Goal: Task Accomplishment & Management: Use online tool/utility

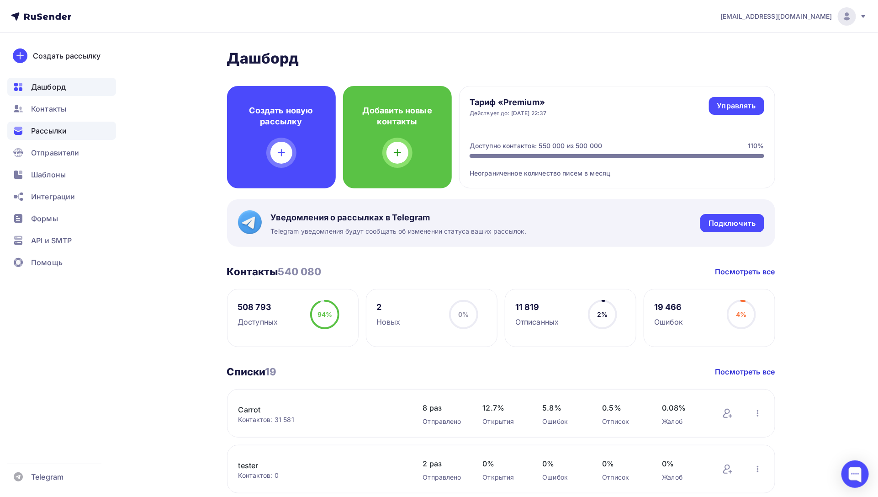
click at [55, 129] on span "Рассылки" at bounding box center [49, 130] width 36 height 11
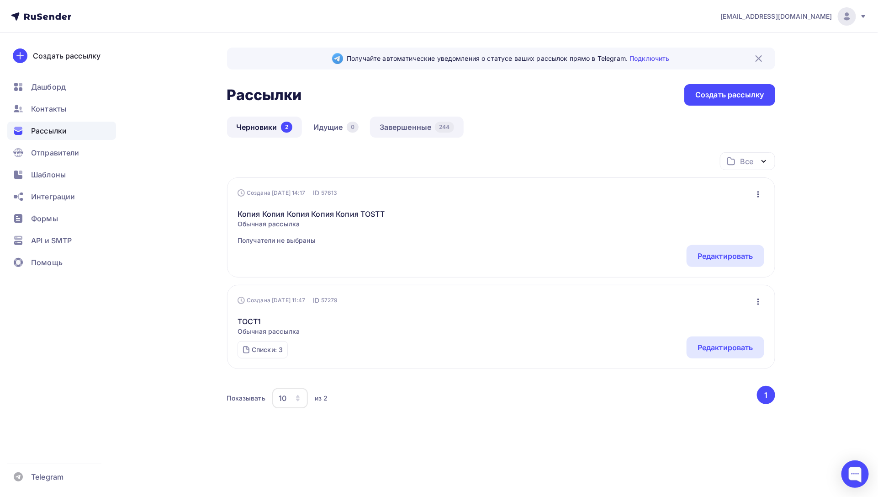
click at [419, 122] on link "Завершенные 244" at bounding box center [417, 127] width 94 height 21
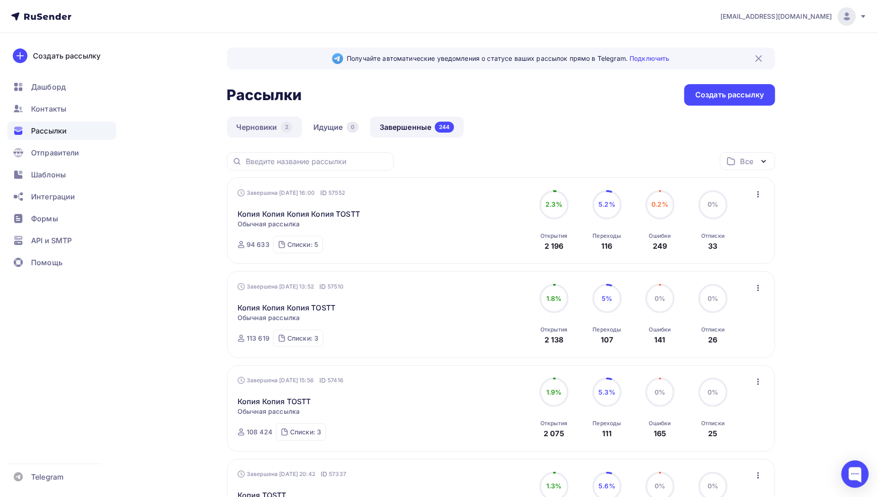
click at [244, 124] on link "Черновики 2" at bounding box center [264, 127] width 75 height 21
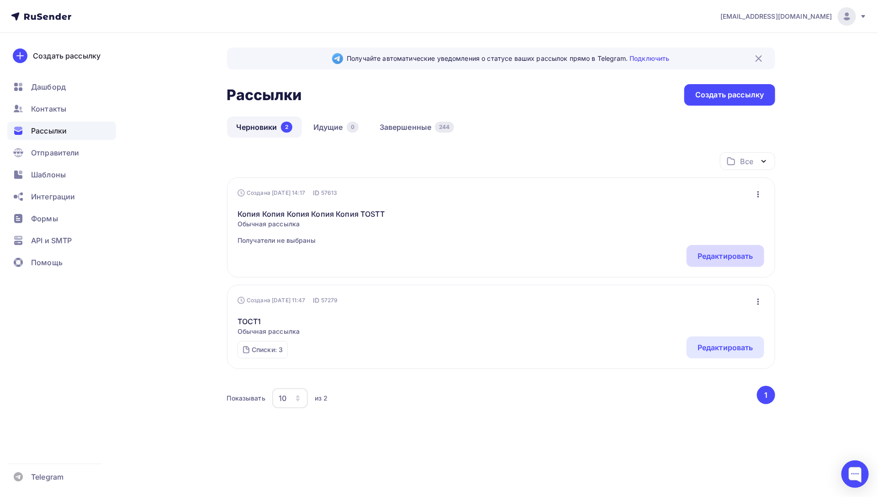
click at [719, 254] on div "Редактировать" at bounding box center [726, 255] width 56 height 11
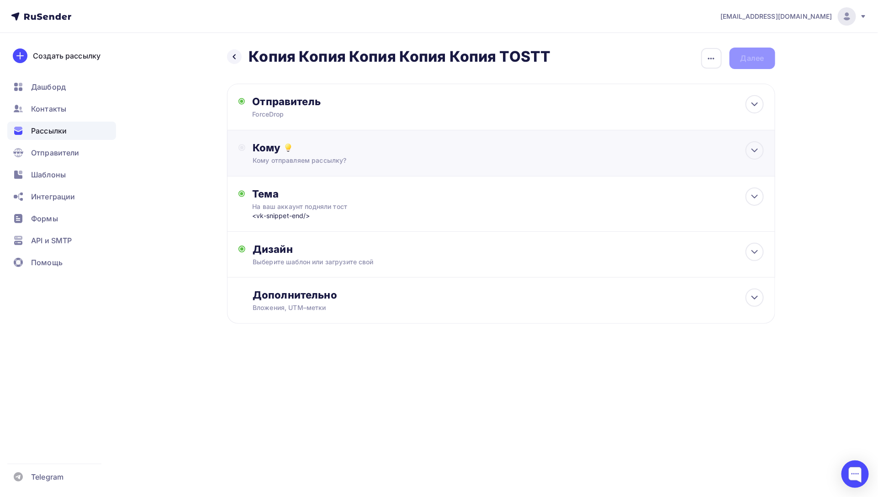
click at [321, 136] on div "Кому Кому отправляем рассылку? Списки получателей Выберите список Все списки id…" at bounding box center [501, 153] width 548 height 46
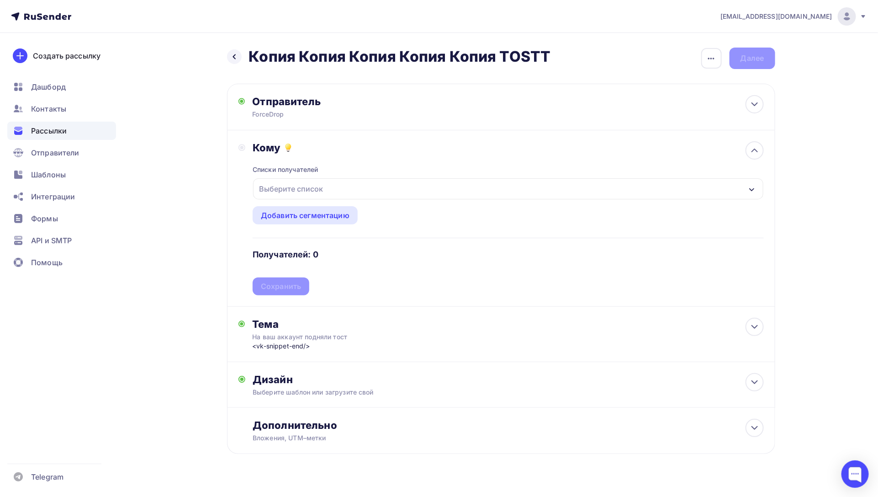
click at [309, 190] on div "Выберите список" at bounding box center [290, 189] width 71 height 16
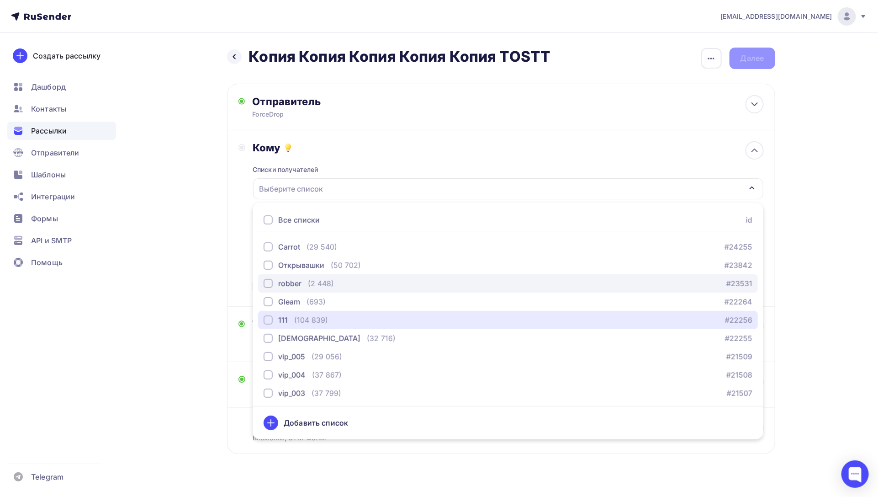
drag, startPoint x: 286, startPoint y: 325, endPoint x: 269, endPoint y: 292, distance: 37.6
click at [286, 325] on button "111 (104 839) #22256" at bounding box center [508, 320] width 500 height 18
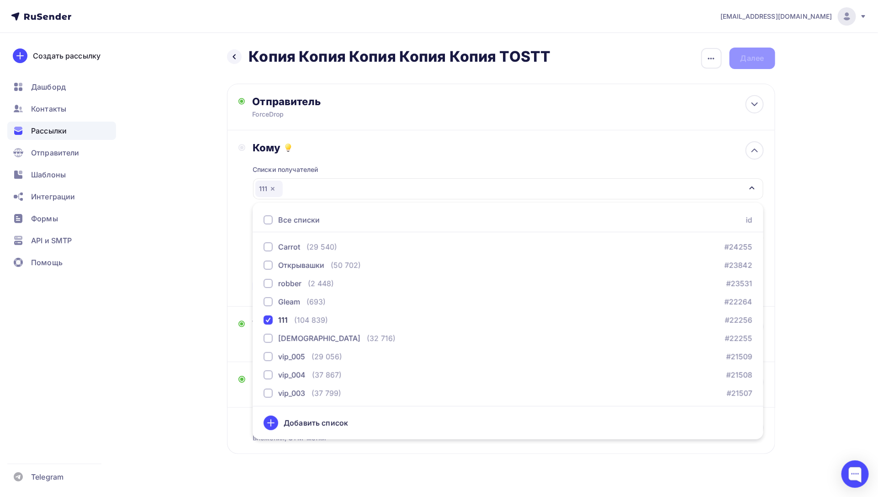
click at [235, 249] on div "Кому Списки получателей 111 Все списки id Carrot (29 540) #24255 Открывашки (50…" at bounding box center [501, 218] width 548 height 176
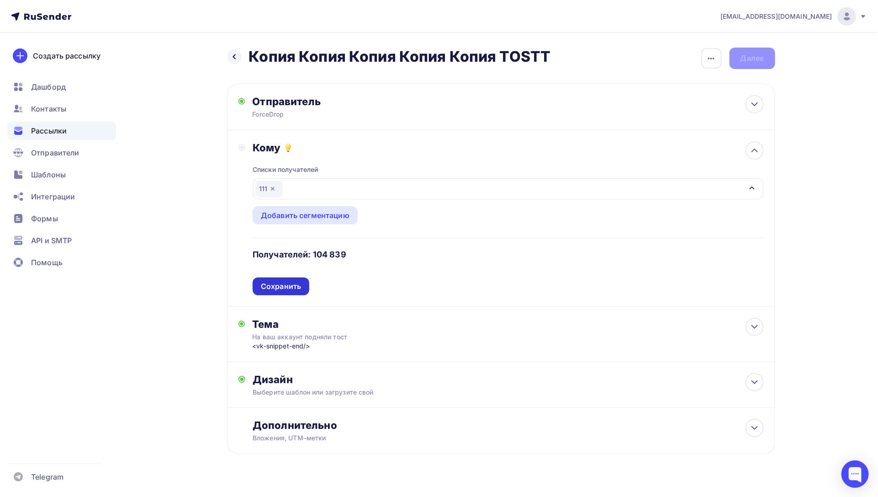
click at [289, 288] on div "Сохранить" at bounding box center [281, 286] width 40 height 11
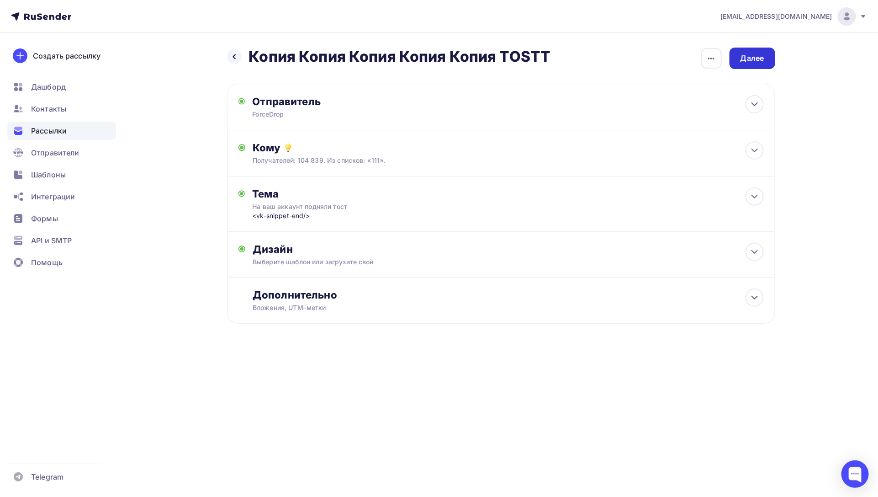
click at [763, 54] on div "Далее" at bounding box center [753, 58] width 24 height 11
click at [750, 60] on div "Далее" at bounding box center [753, 58] width 24 height 11
click at [751, 60] on div "Далее" at bounding box center [753, 58] width 24 height 11
click at [744, 59] on div "Далее" at bounding box center [753, 58] width 24 height 11
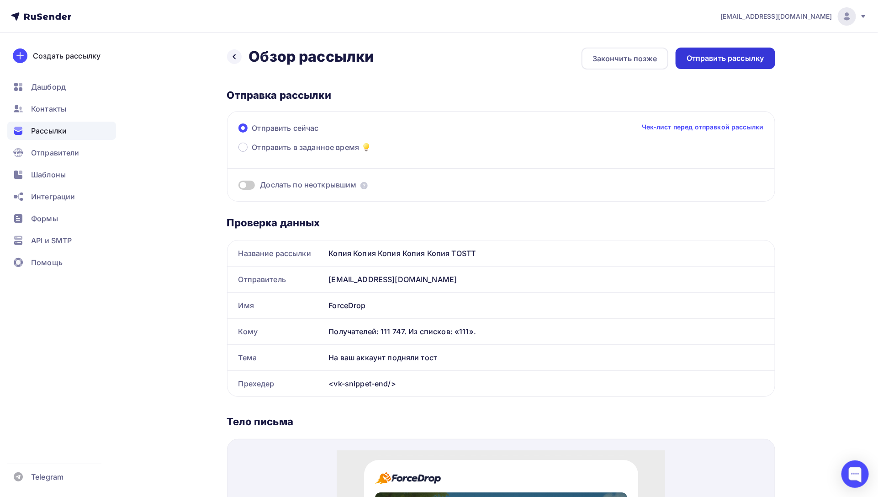
click at [720, 57] on div "Отправить рассылку" at bounding box center [726, 58] width 78 height 11
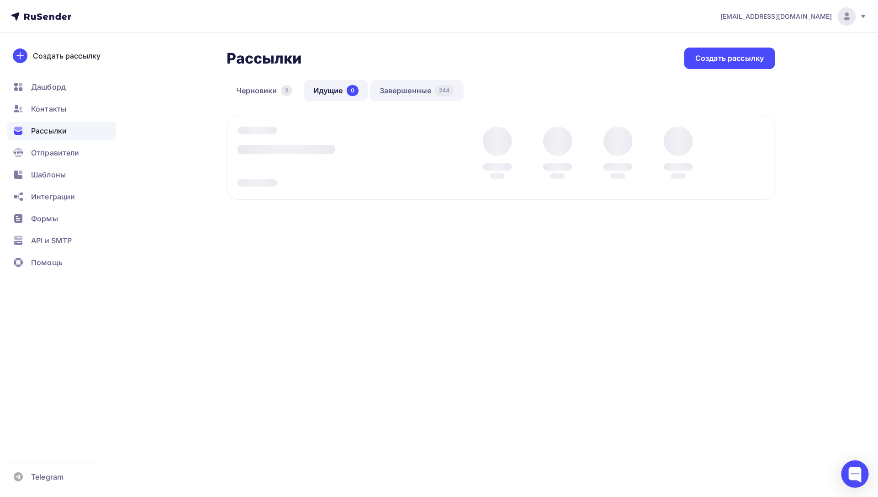
click at [421, 93] on link "Завершенные 244" at bounding box center [417, 90] width 94 height 21
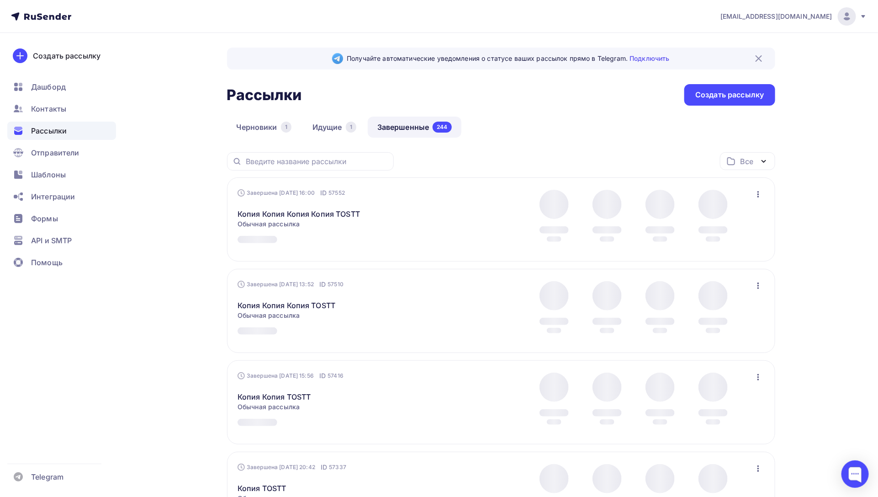
click at [325, 126] on link "Идущие 1" at bounding box center [334, 127] width 63 height 21
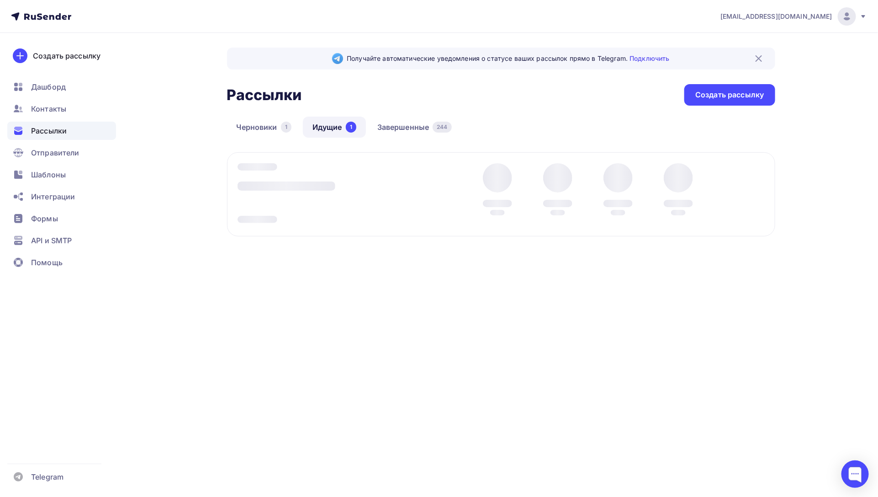
click at [758, 59] on img at bounding box center [759, 58] width 11 height 11
